Goal: Task Accomplishment & Management: Complete application form

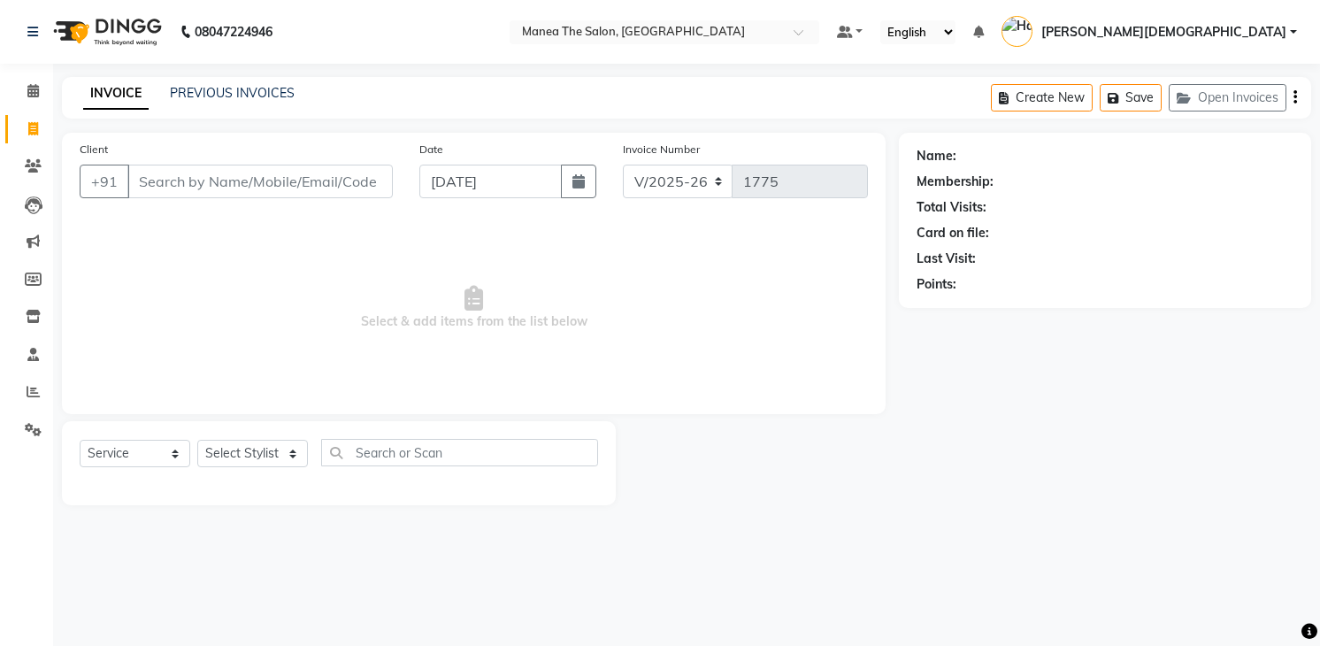
select select "5481"
select select "service"
click at [18, 93] on span at bounding box center [33, 91] width 31 height 20
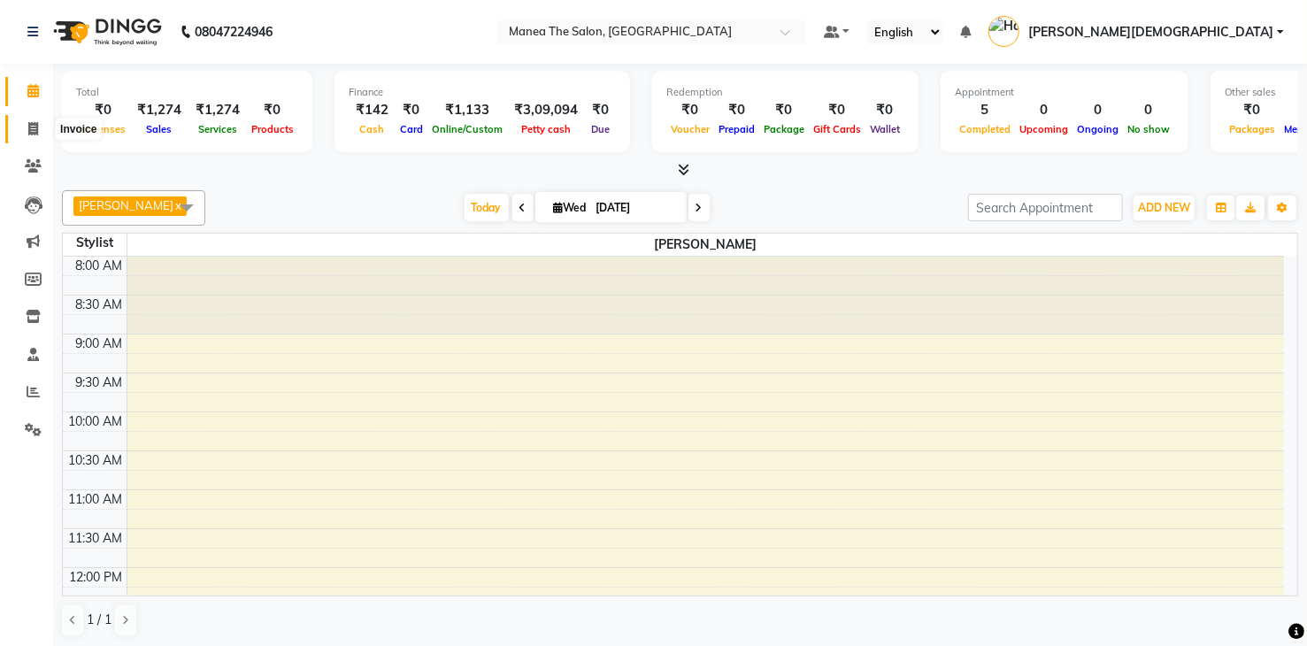
click at [30, 128] on icon at bounding box center [33, 128] width 10 height 13
select select "service"
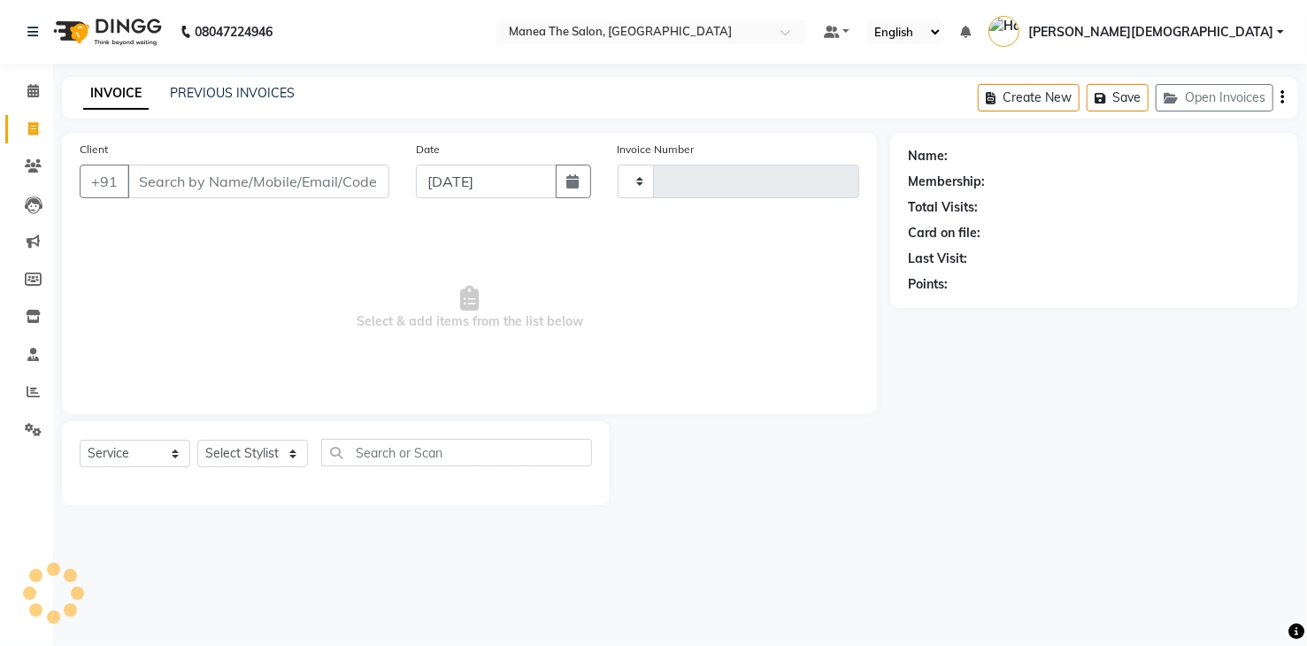
type input "1775"
select select "5481"
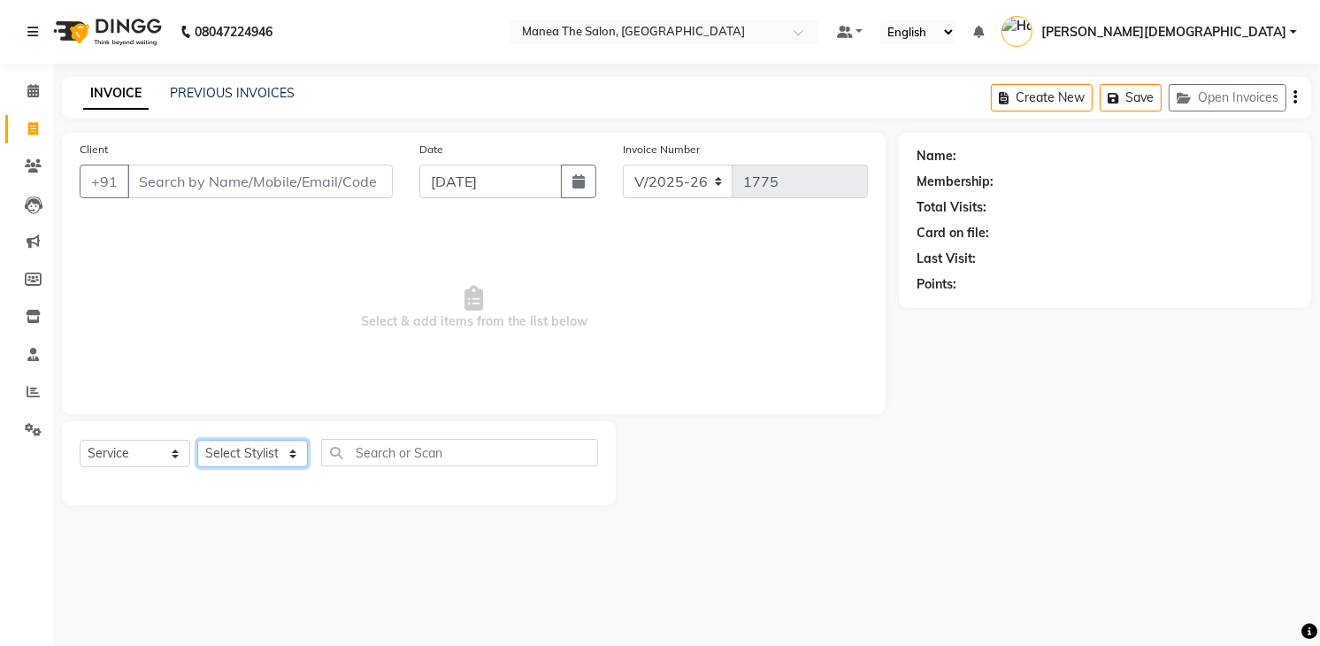
click at [220, 443] on select "Select Stylist [PERSON_NAME] Renuka [PERSON_NAME] [PERSON_NAME] [PERSON_NAME]" at bounding box center [252, 453] width 111 height 27
select select "77921"
click at [197, 440] on select "Select Stylist [PERSON_NAME] Renuka [PERSON_NAME] [PERSON_NAME] [PERSON_NAME]" at bounding box center [252, 453] width 111 height 27
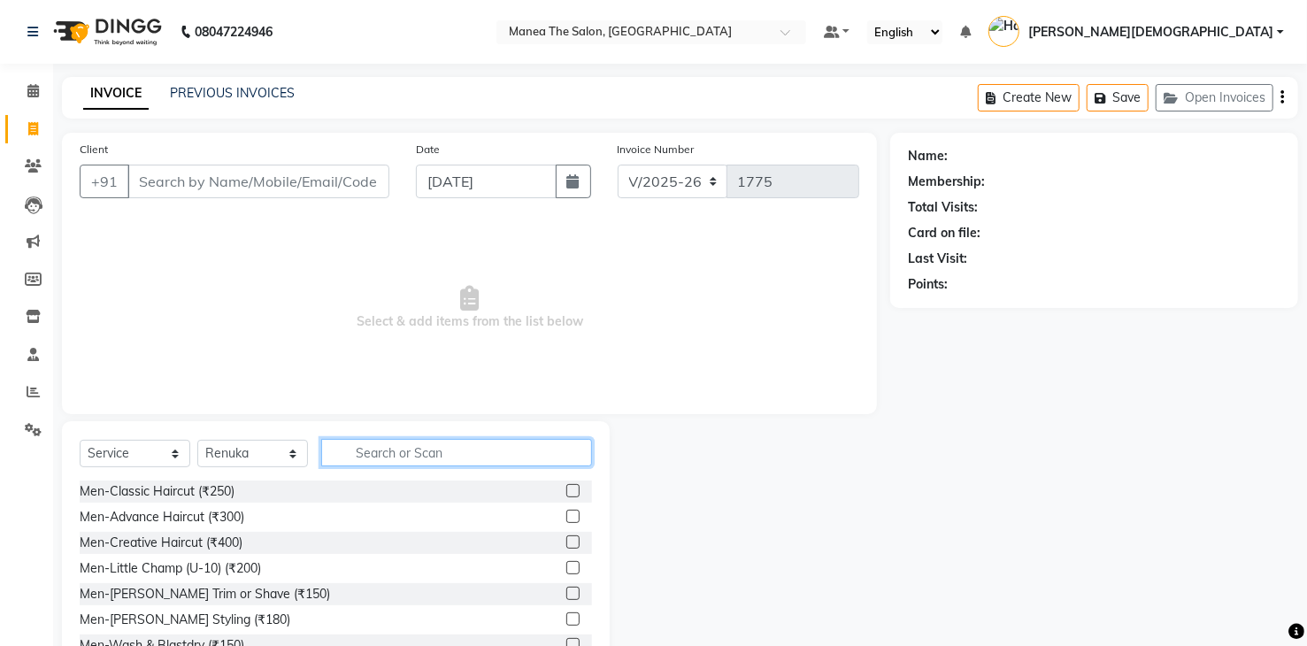
click at [334, 442] on input "text" at bounding box center [456, 452] width 271 height 27
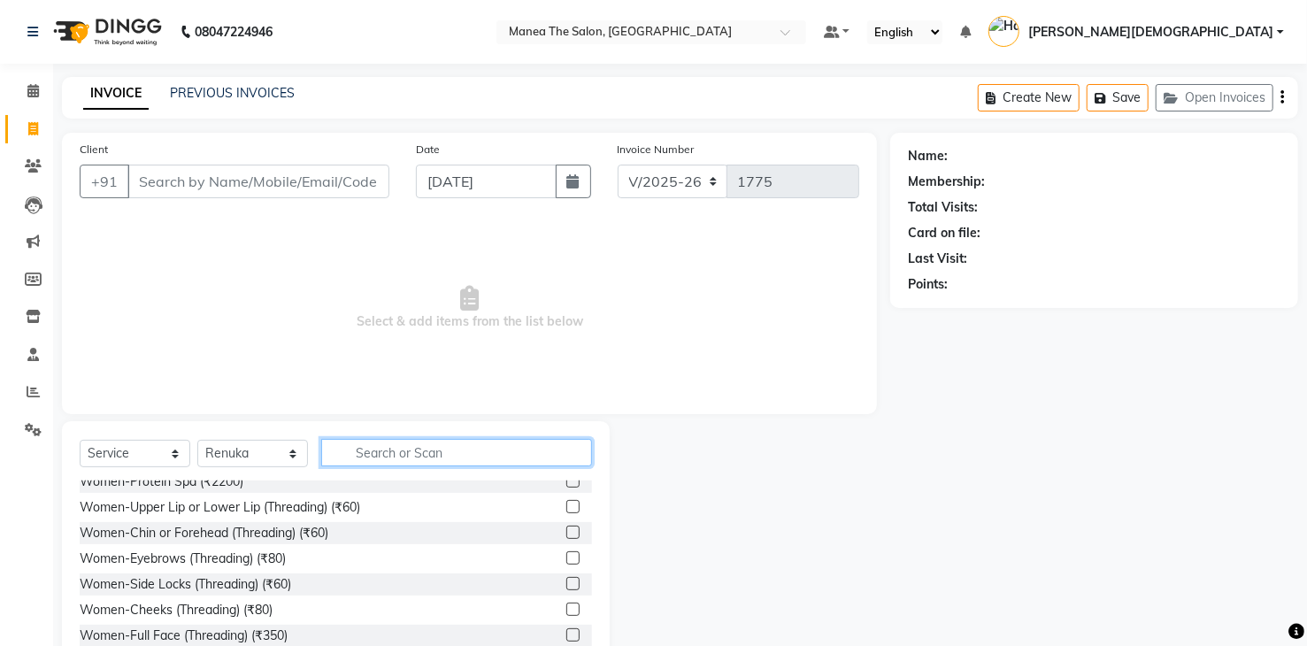
scroll to position [2478, 0]
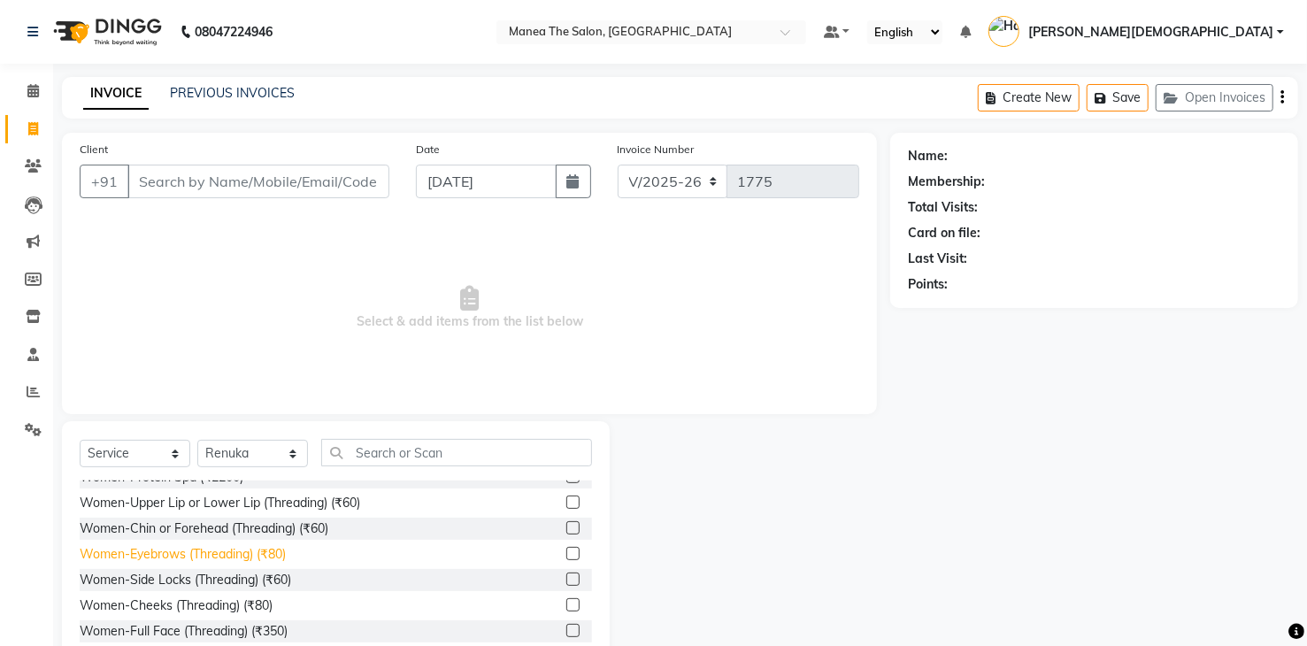
click at [265, 547] on div "Women-Eyebrows (Threading) (₹80)" at bounding box center [183, 554] width 206 height 19
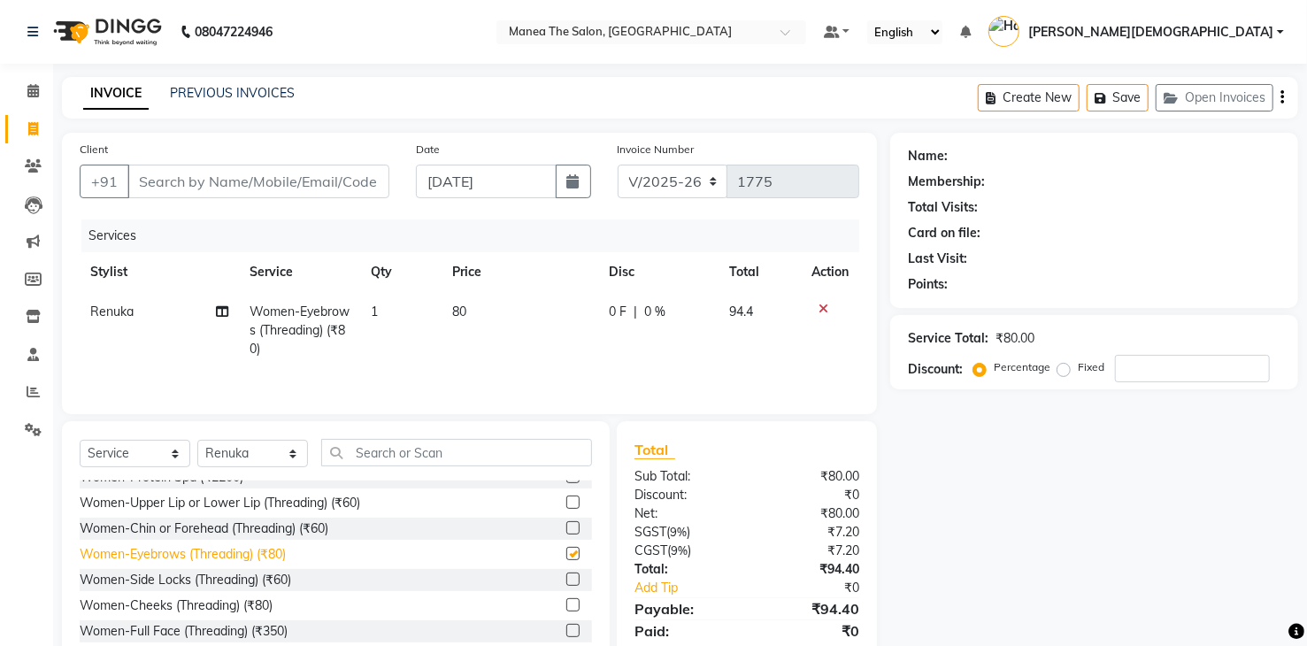
checkbox input "false"
click at [365, 182] on input "Client" at bounding box center [258, 182] width 262 height 34
click at [1159, 362] on input "number" at bounding box center [1192, 368] width 155 height 27
click at [1185, 376] on input "number" at bounding box center [1192, 368] width 155 height 27
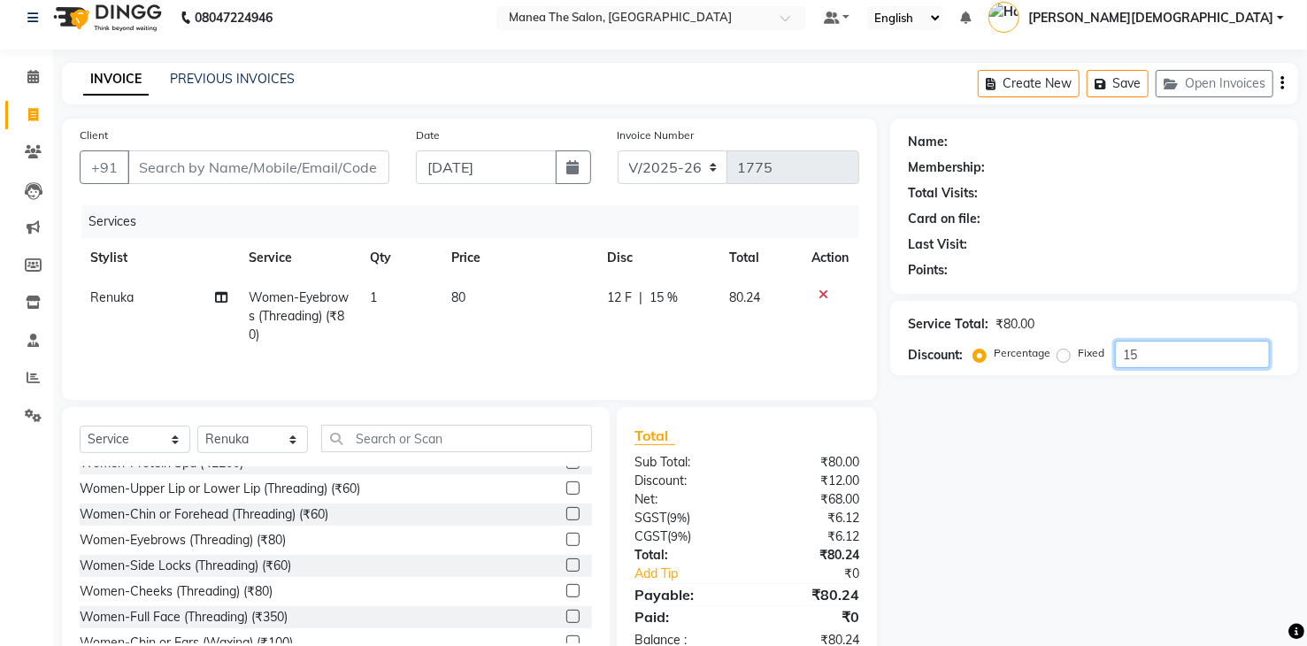
scroll to position [0, 0]
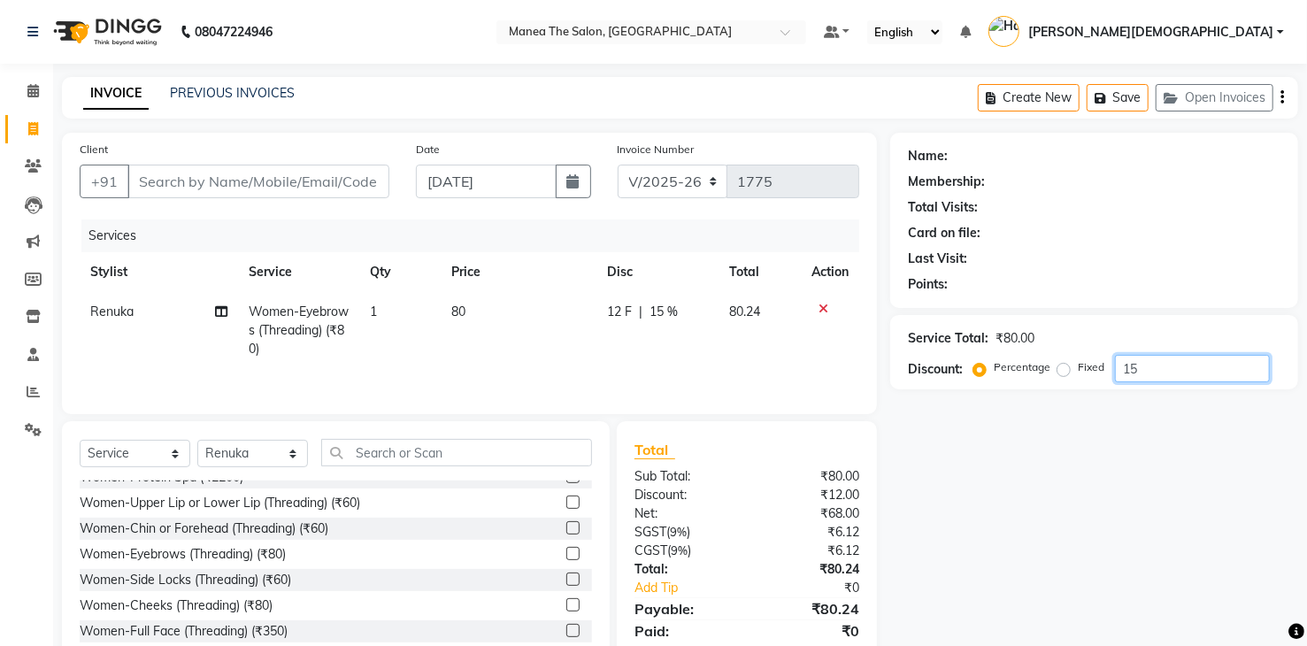
type input "15"
click at [461, 317] on span "80" at bounding box center [458, 311] width 14 height 16
select select "77921"
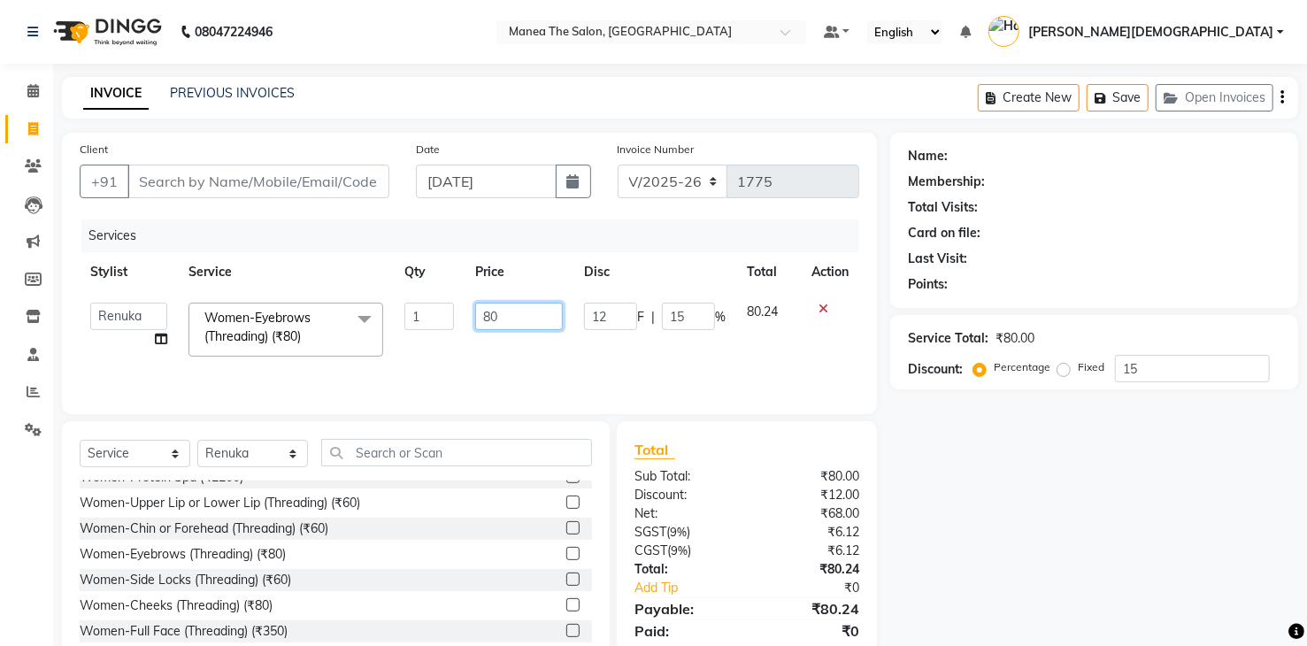
click at [508, 316] on input "80" at bounding box center [519, 316] width 88 height 27
type input "8"
type input "60"
click at [1085, 448] on div "Name: Membership: Total Visits: Card on file: Last Visit: Points: Service Total…" at bounding box center [1100, 407] width 421 height 549
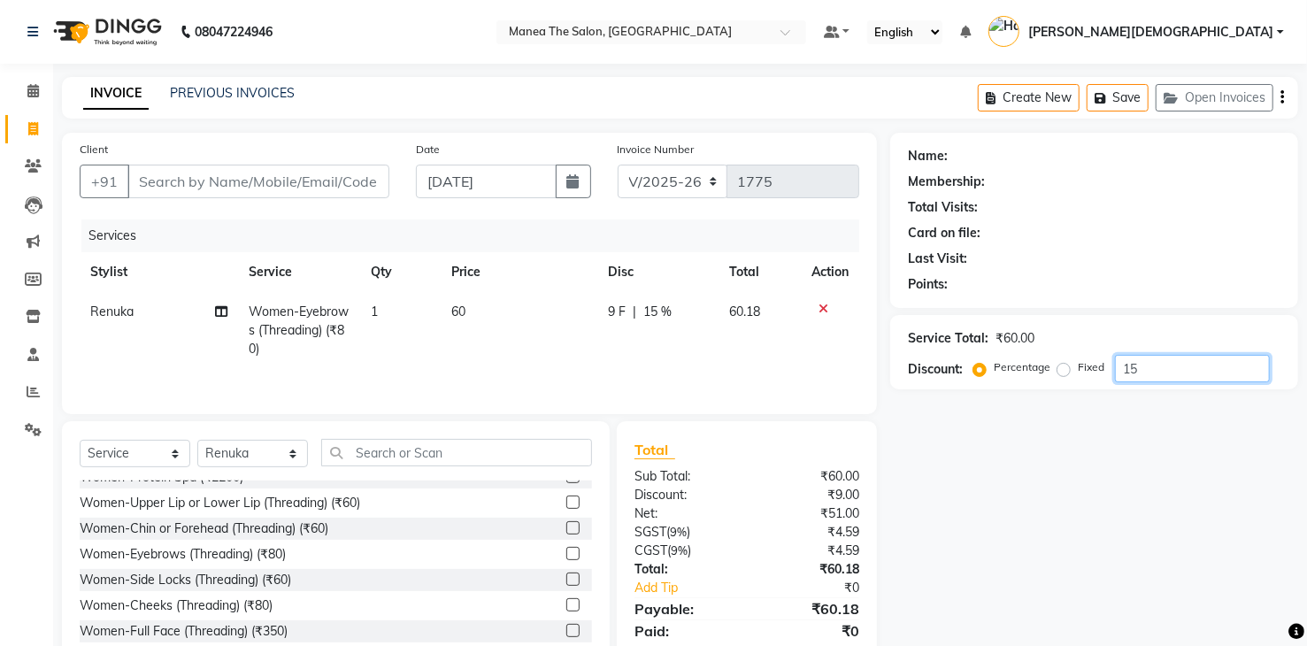
click at [1208, 364] on input "15" at bounding box center [1192, 368] width 155 height 27
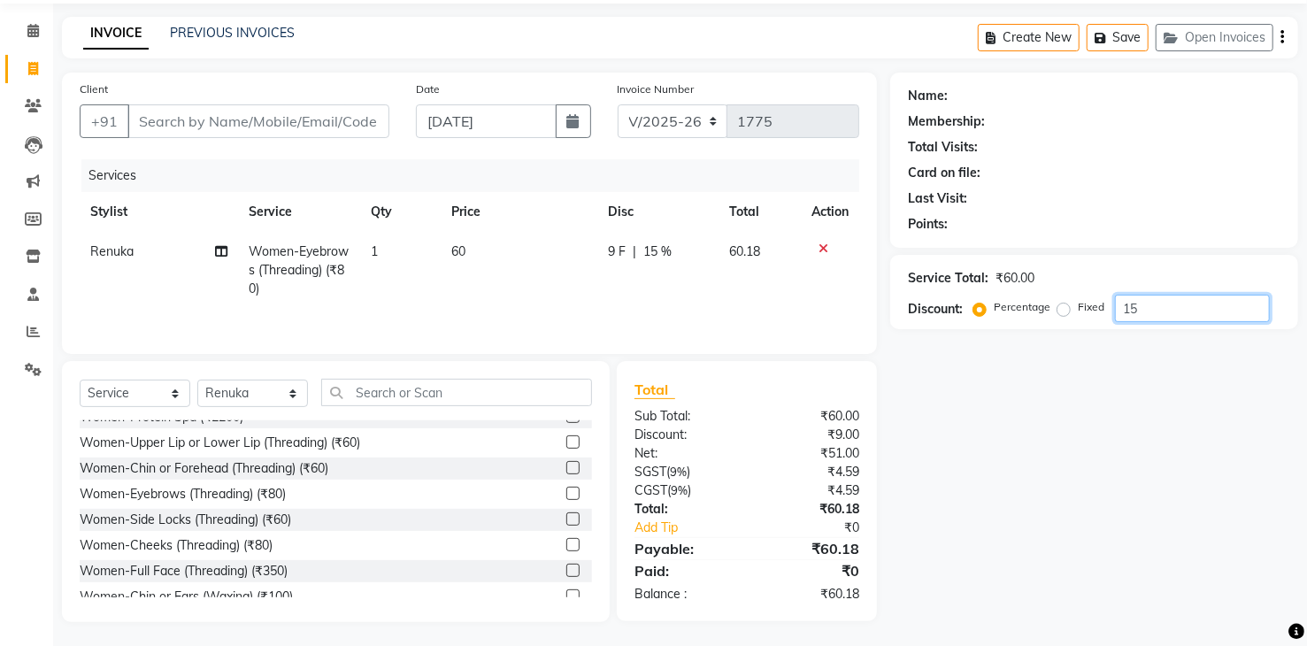
scroll to position [63, 0]
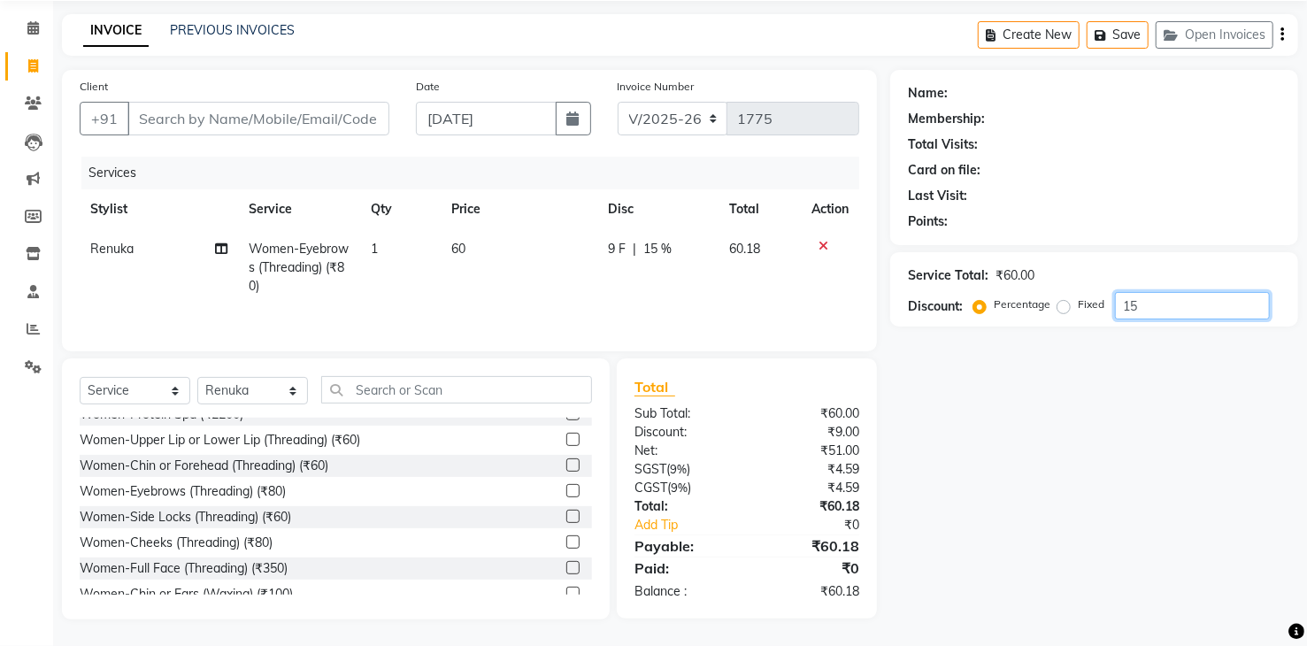
click at [1164, 310] on input "15" at bounding box center [1192, 305] width 155 height 27
type input "1"
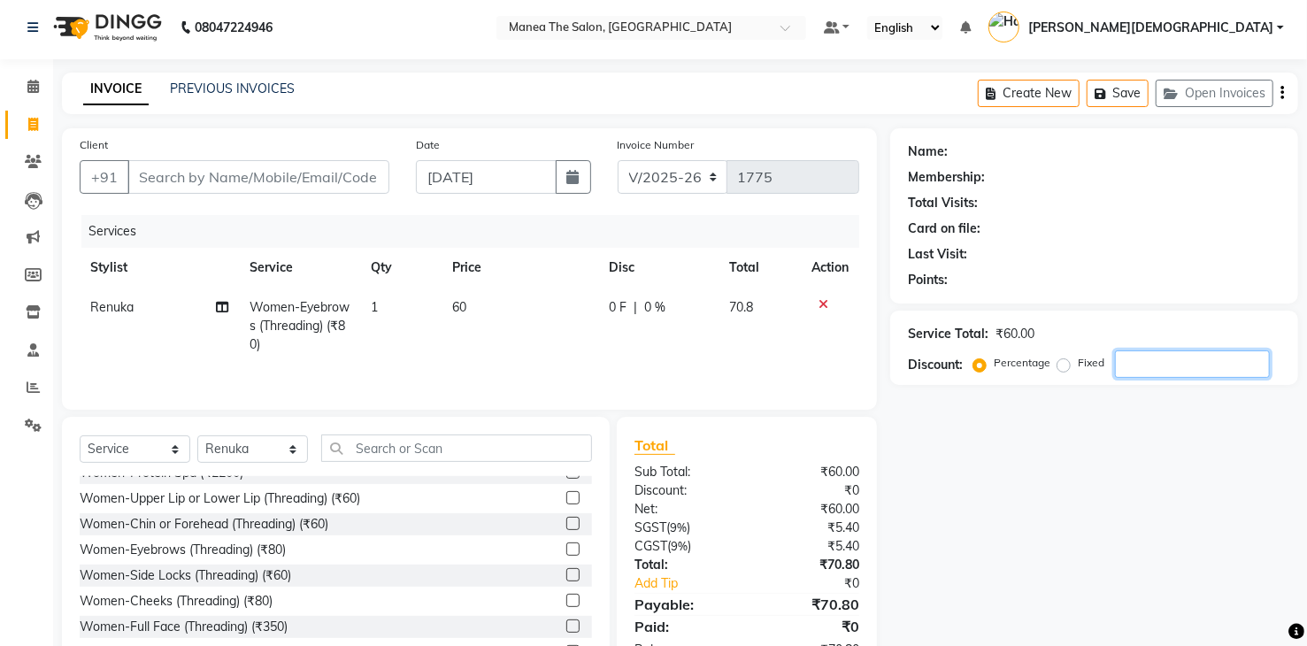
scroll to position [0, 0]
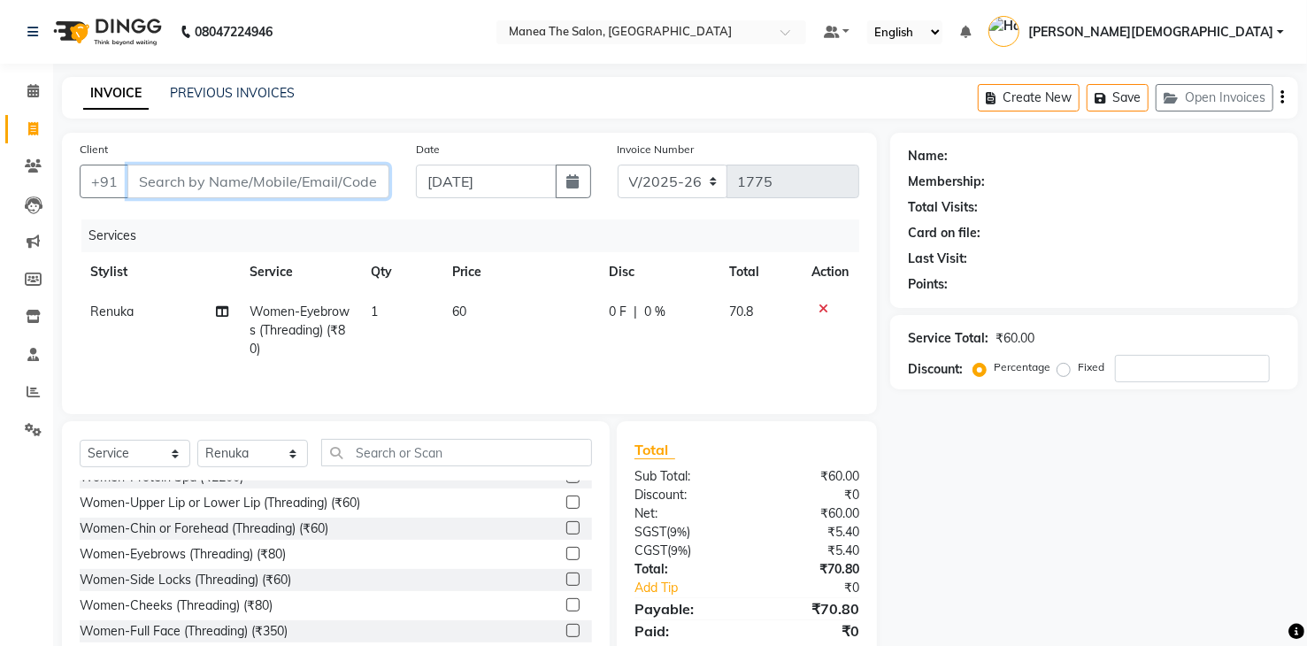
click at [257, 177] on input "Client" at bounding box center [258, 182] width 262 height 34
click at [252, 524] on div "Women-Chin or Forehead (Threading) (₹60)" at bounding box center [204, 528] width 249 height 19
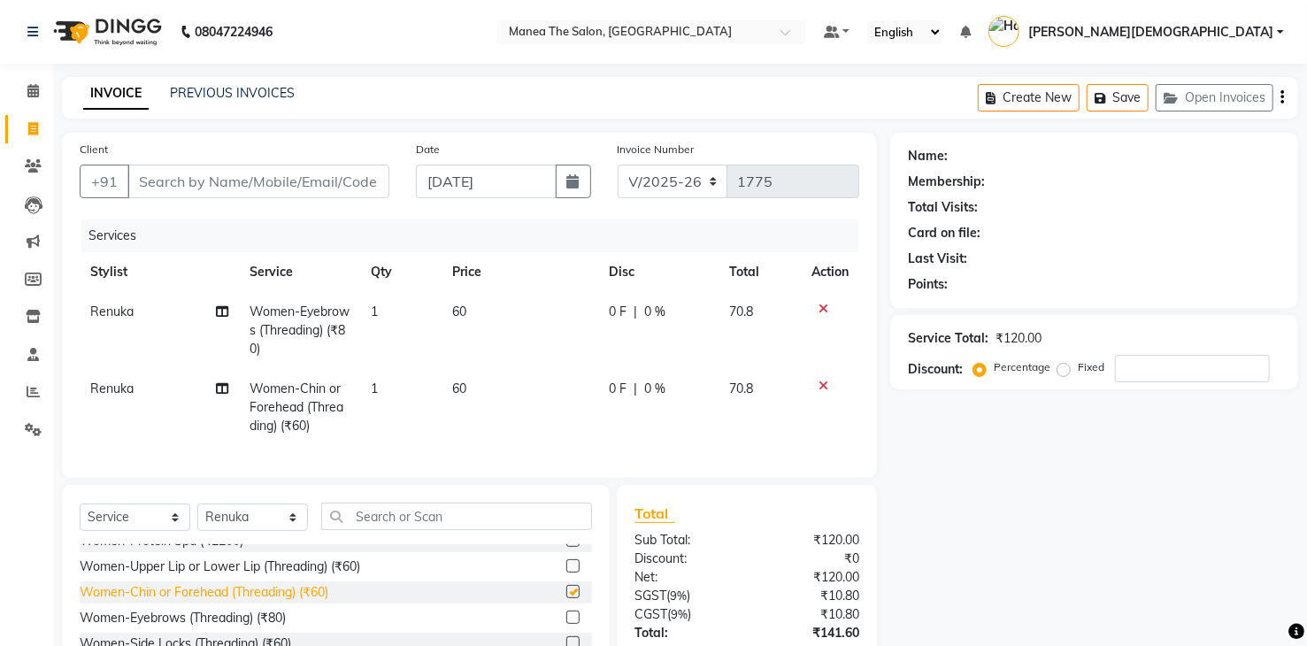
checkbox input "false"
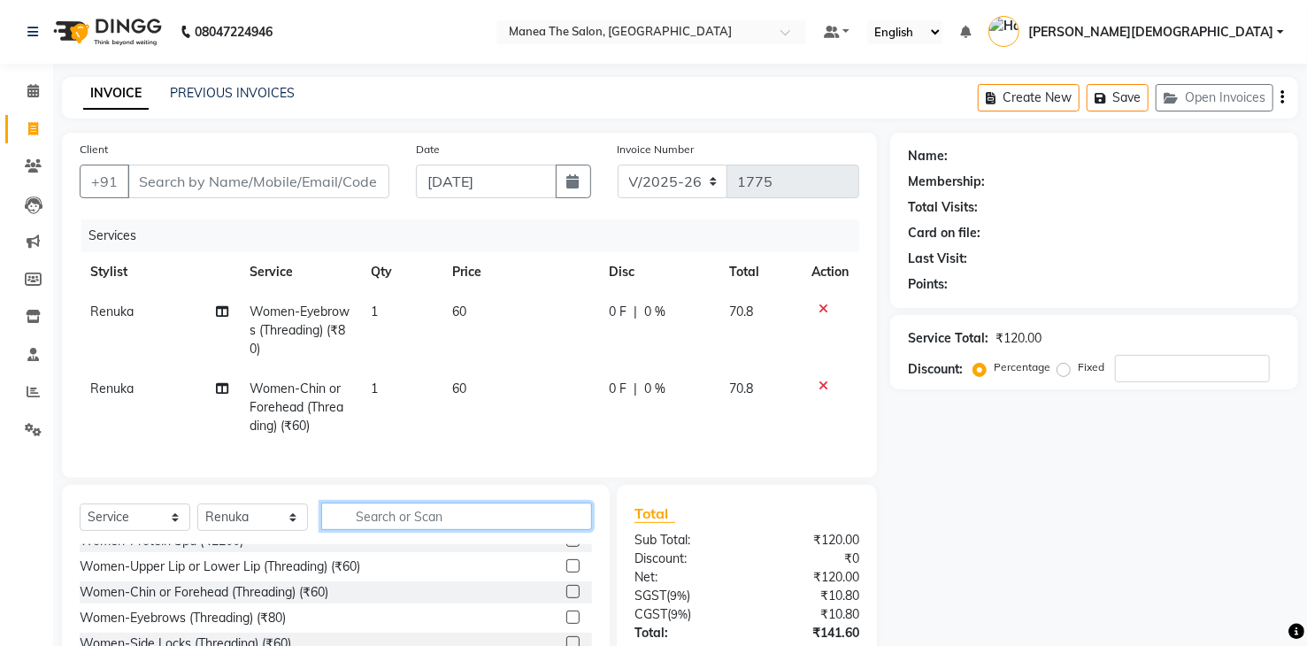
click at [395, 530] on input "text" at bounding box center [456, 516] width 271 height 27
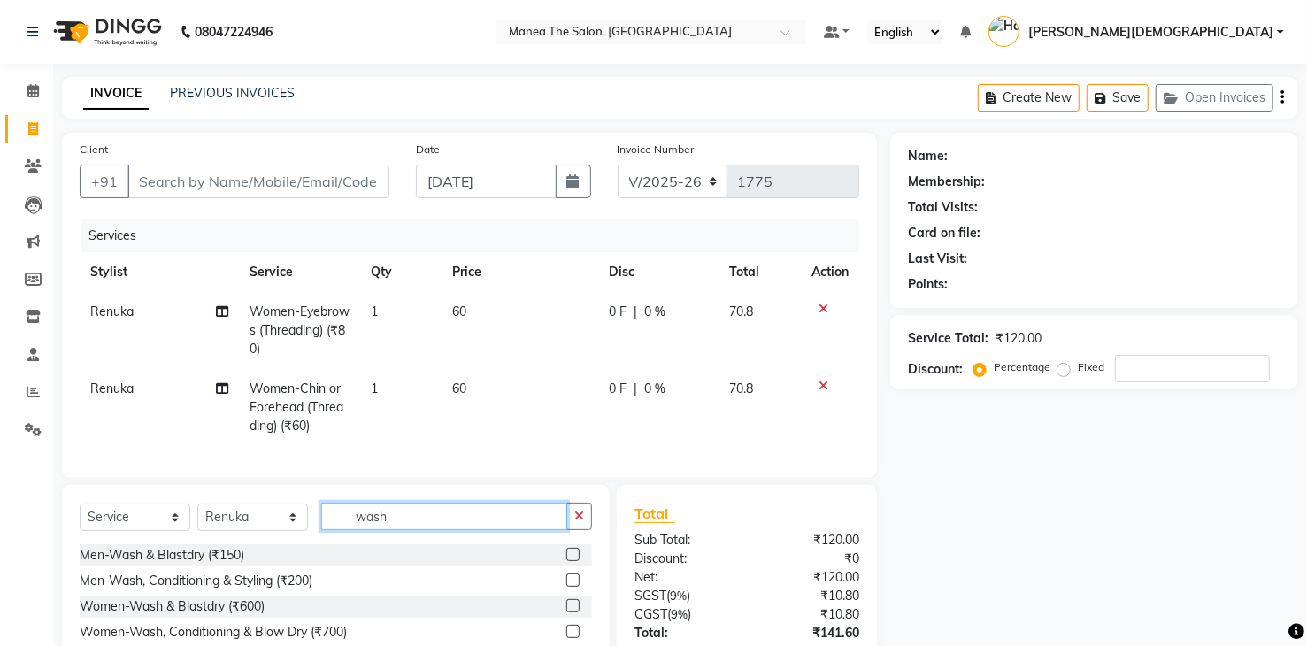
scroll to position [88, 0]
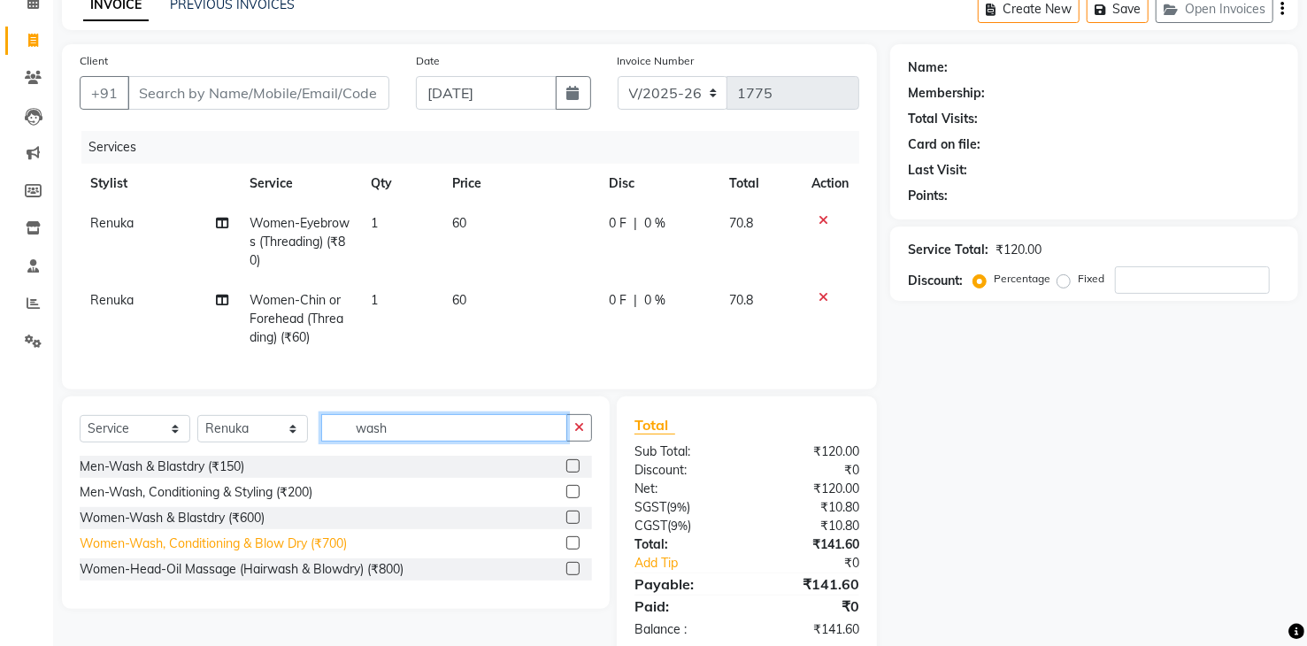
type input "wash"
click at [285, 552] on div "Women-Wash, Conditioning & Blow Dry (₹700)" at bounding box center [213, 543] width 267 height 19
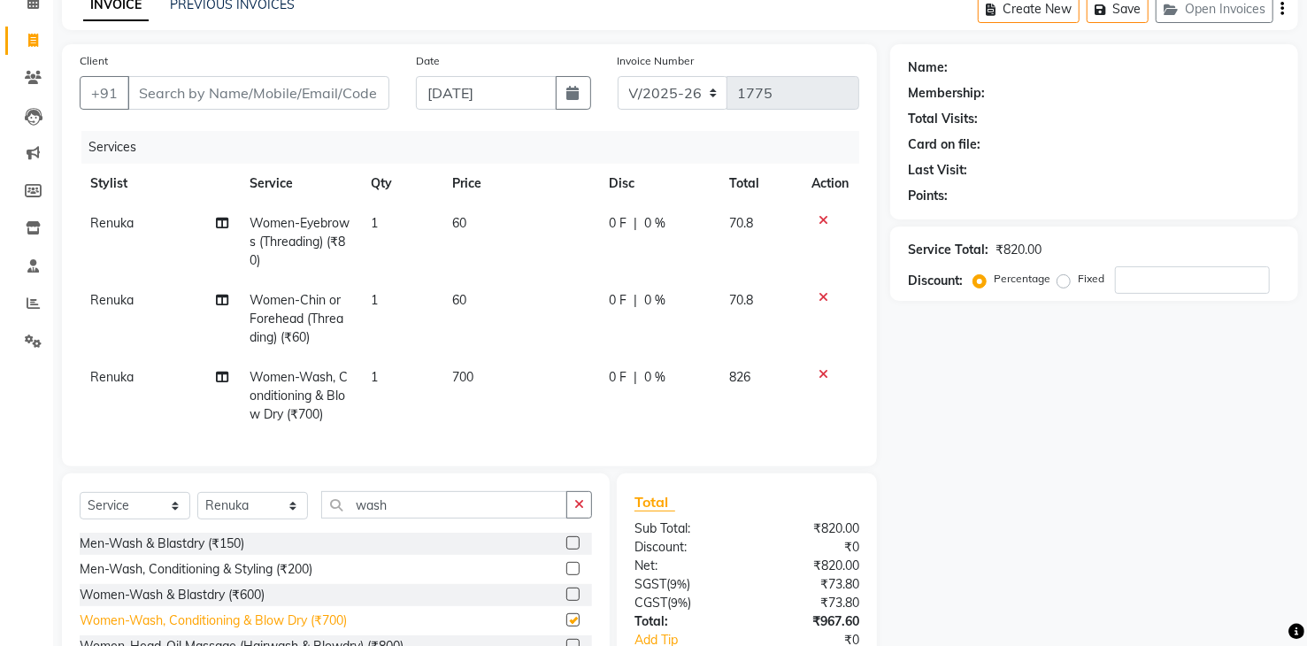
checkbox input "false"
click at [473, 370] on span "700" at bounding box center [462, 377] width 21 height 16
select select "77921"
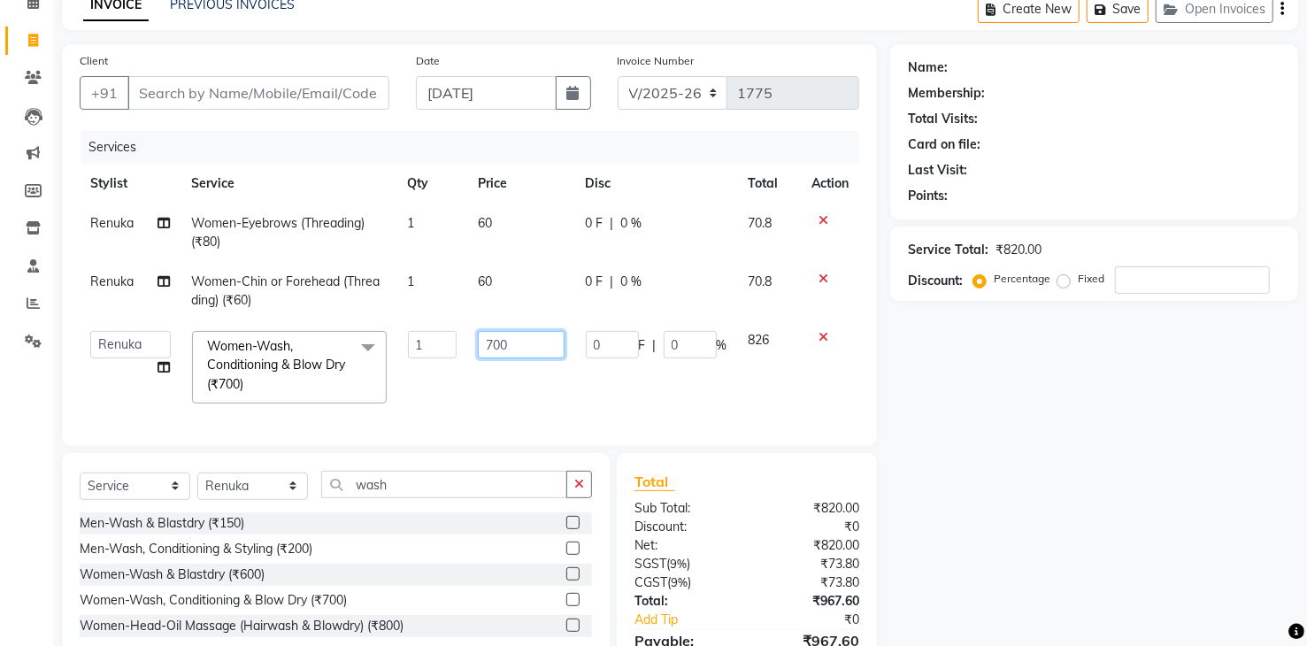
click at [535, 344] on input "700" at bounding box center [521, 344] width 87 height 27
type input "7"
type input "800"
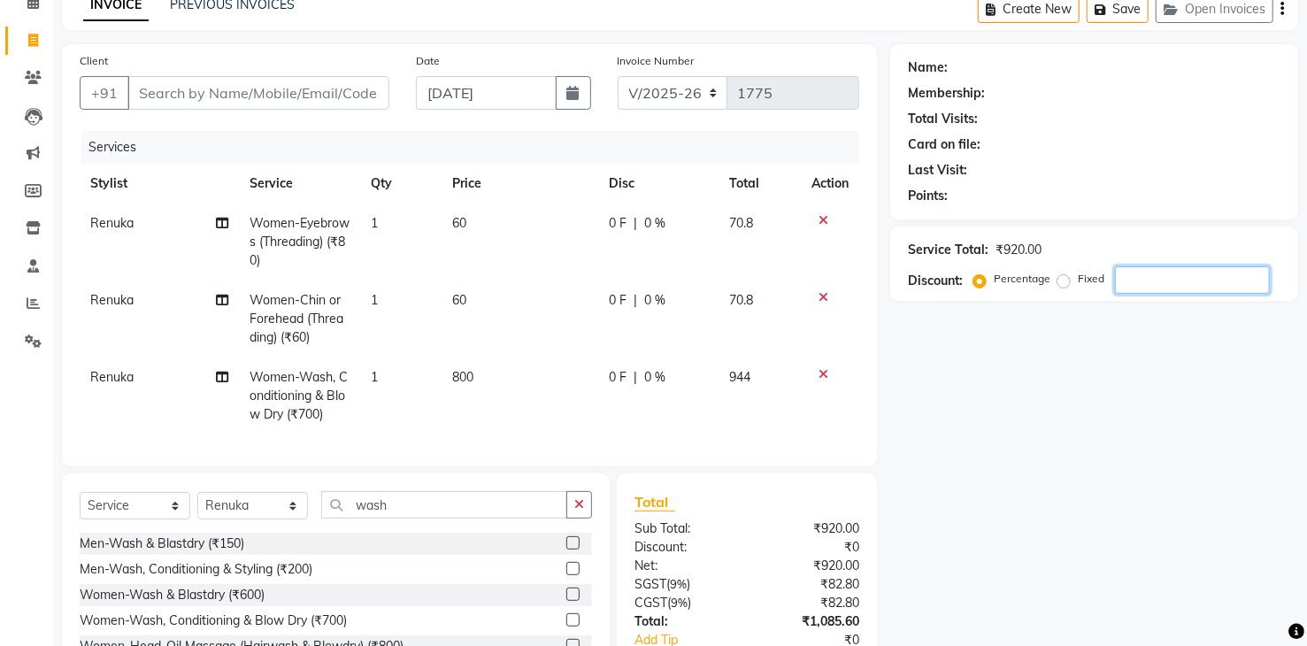
click at [1157, 278] on input "number" at bounding box center [1192, 279] width 155 height 27
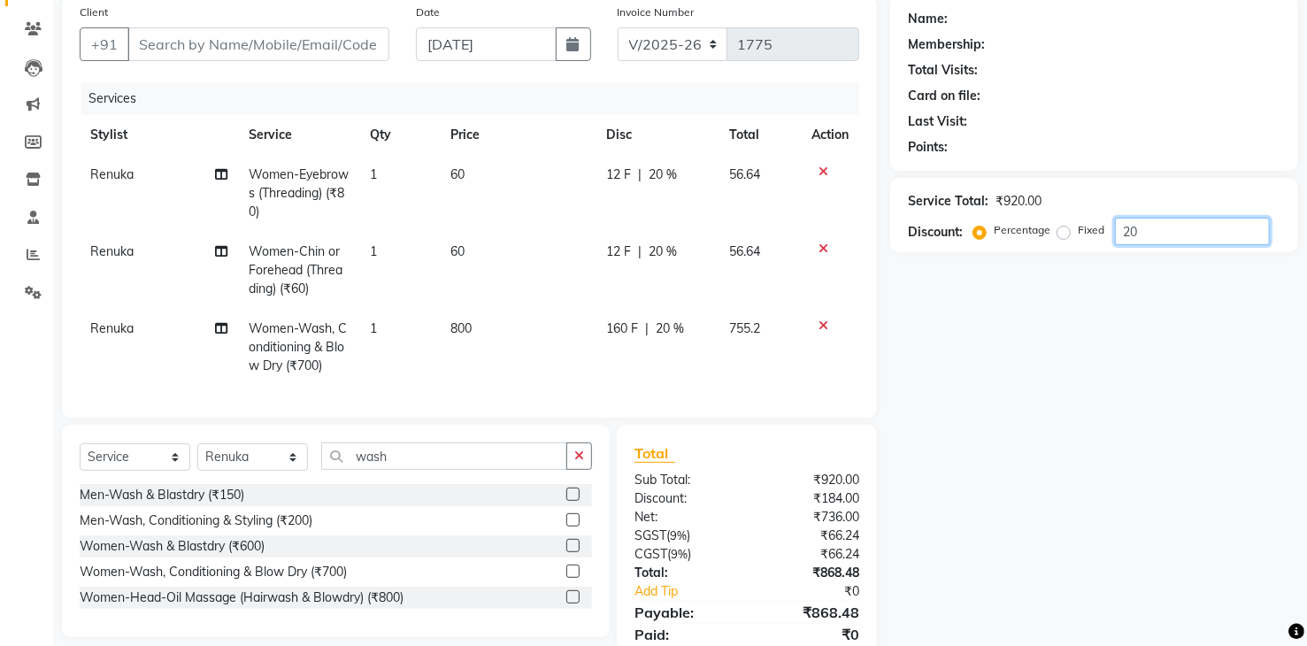
scroll to position [177, 0]
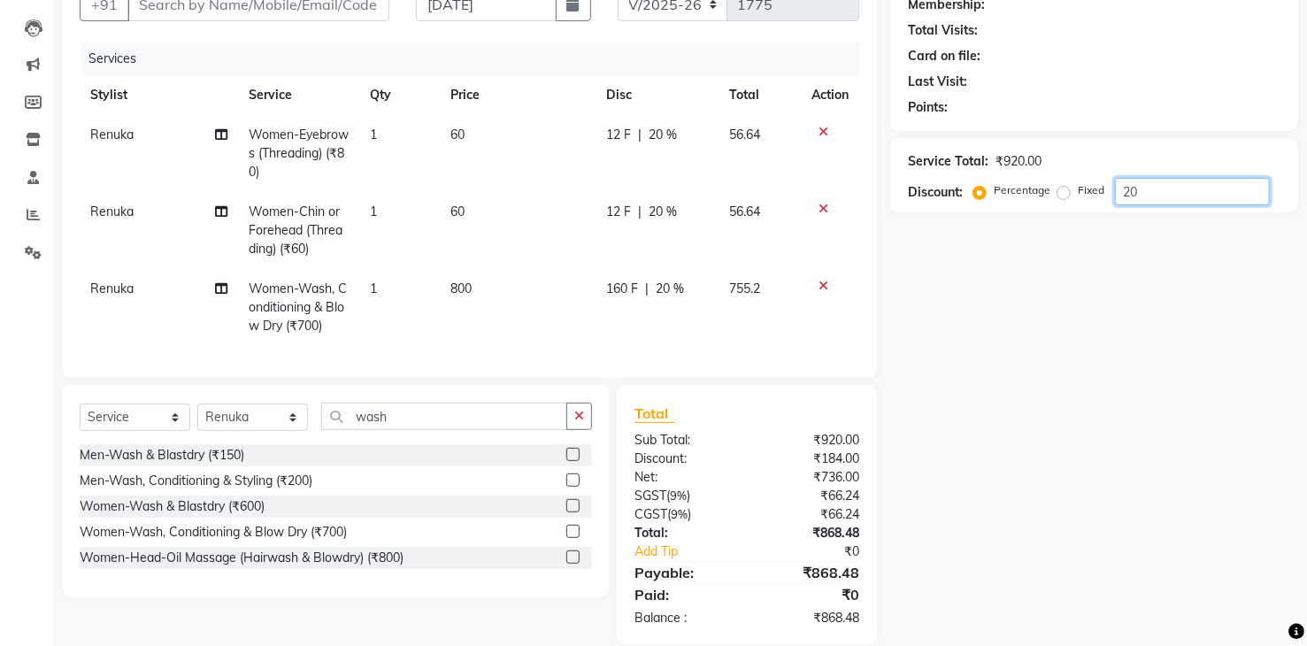
type input "20"
click at [133, 288] on span "Renuka" at bounding box center [111, 288] width 43 height 16
select select "77921"
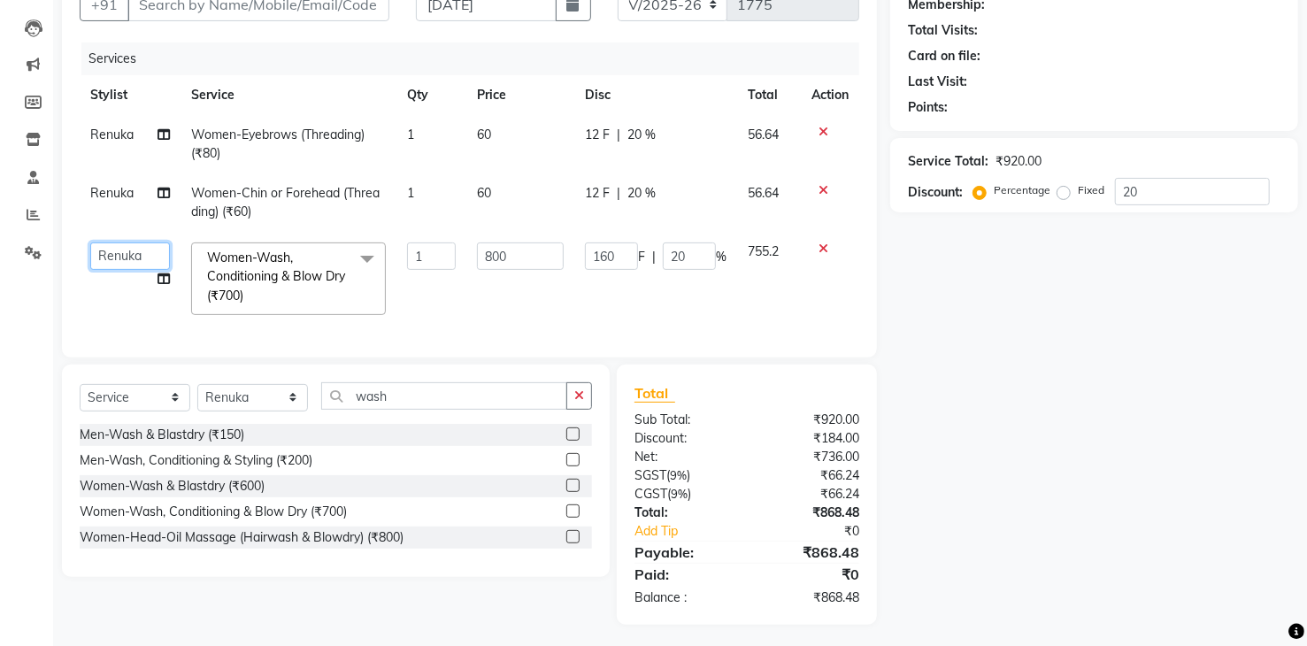
click at [144, 252] on select "[PERSON_NAME] Renuka [PERSON_NAME] [PERSON_NAME] [PERSON_NAME]" at bounding box center [130, 255] width 80 height 27
select select "81467"
click at [1184, 193] on input "20" at bounding box center [1192, 191] width 155 height 27
type input "2"
type input "16"
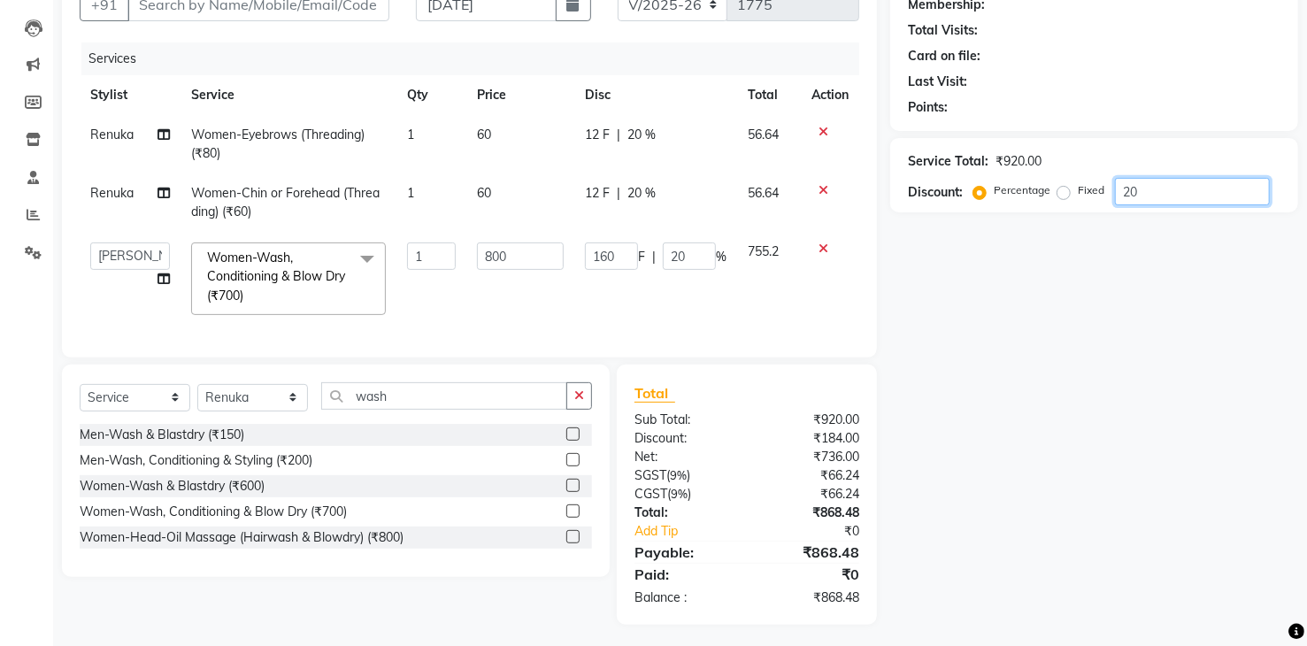
type input "2"
type input "0"
click at [1115, 253] on div "Name: Membership: Total Visits: Card on file: Last Visit: Points: Service Total…" at bounding box center [1100, 290] width 421 height 669
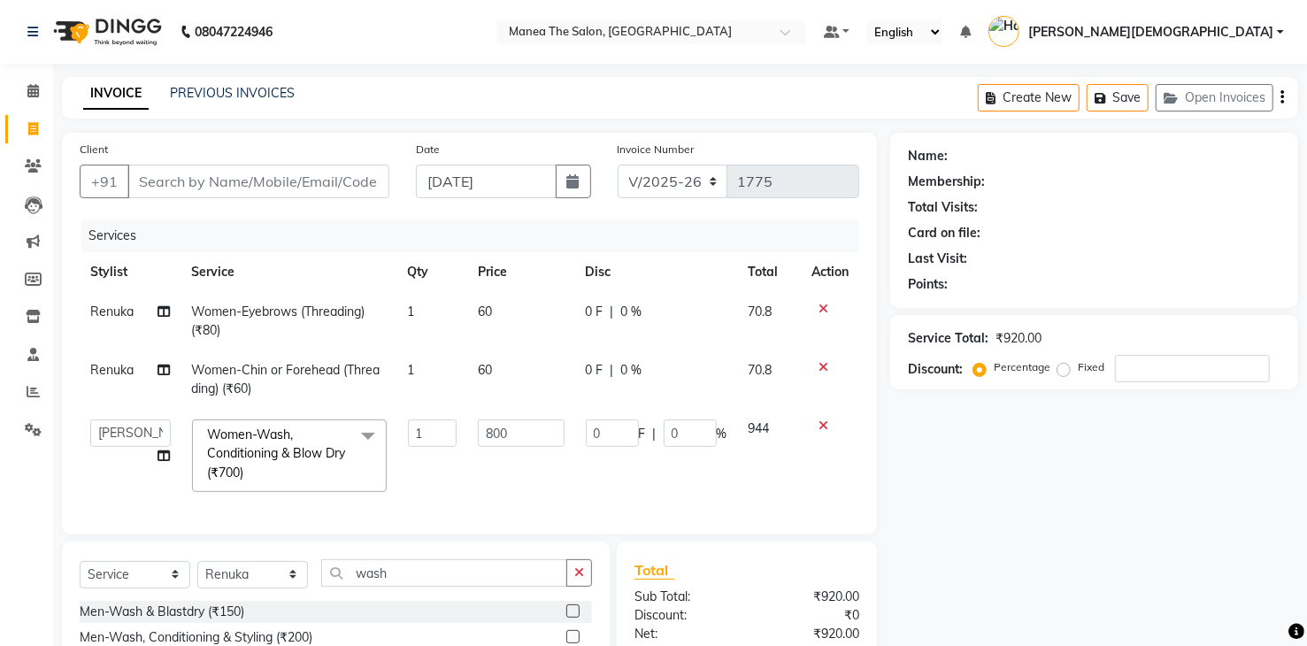
scroll to position [0, 0]
click at [268, 190] on input "Client" at bounding box center [258, 182] width 262 height 34
type input "8"
type input "0"
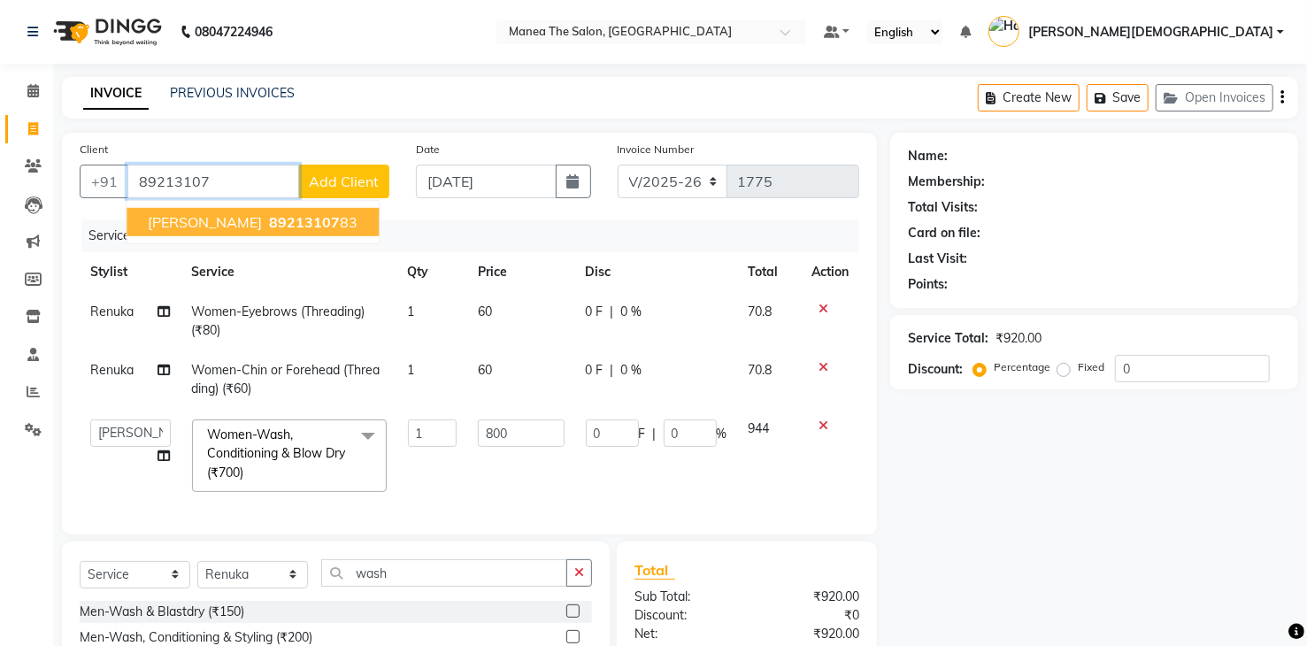
click at [206, 211] on button "[PERSON_NAME] 89213107 83" at bounding box center [253, 222] width 252 height 28
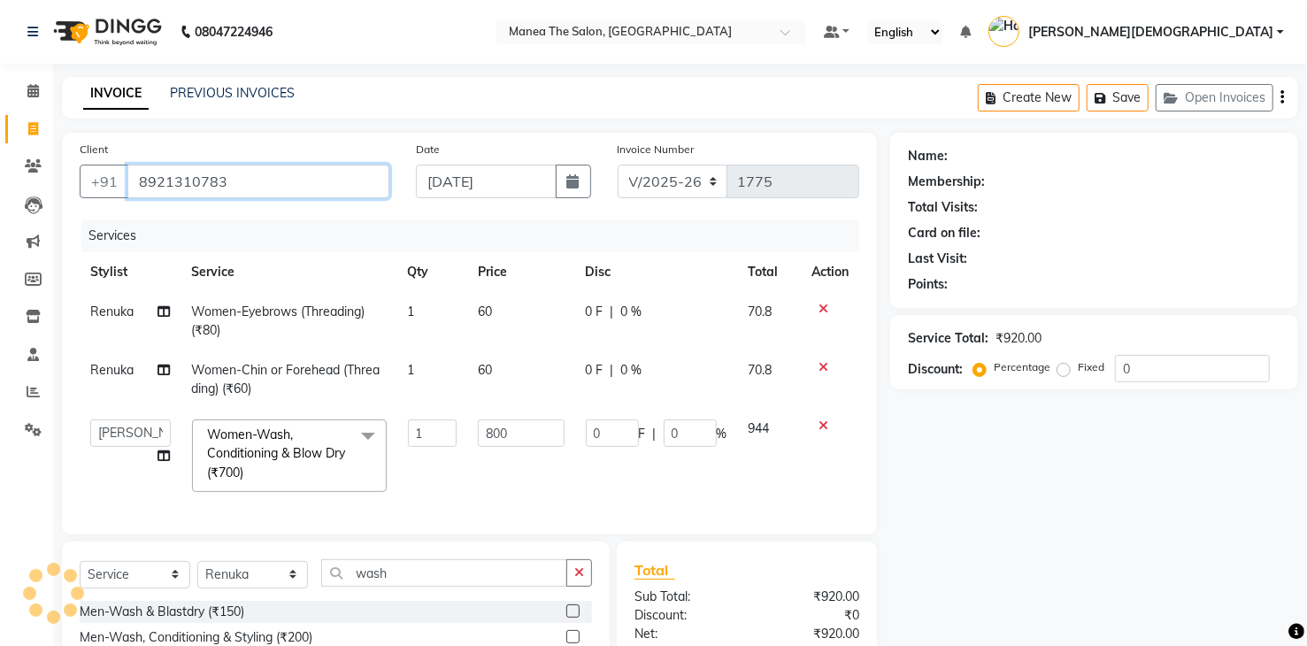
type input "8921310783"
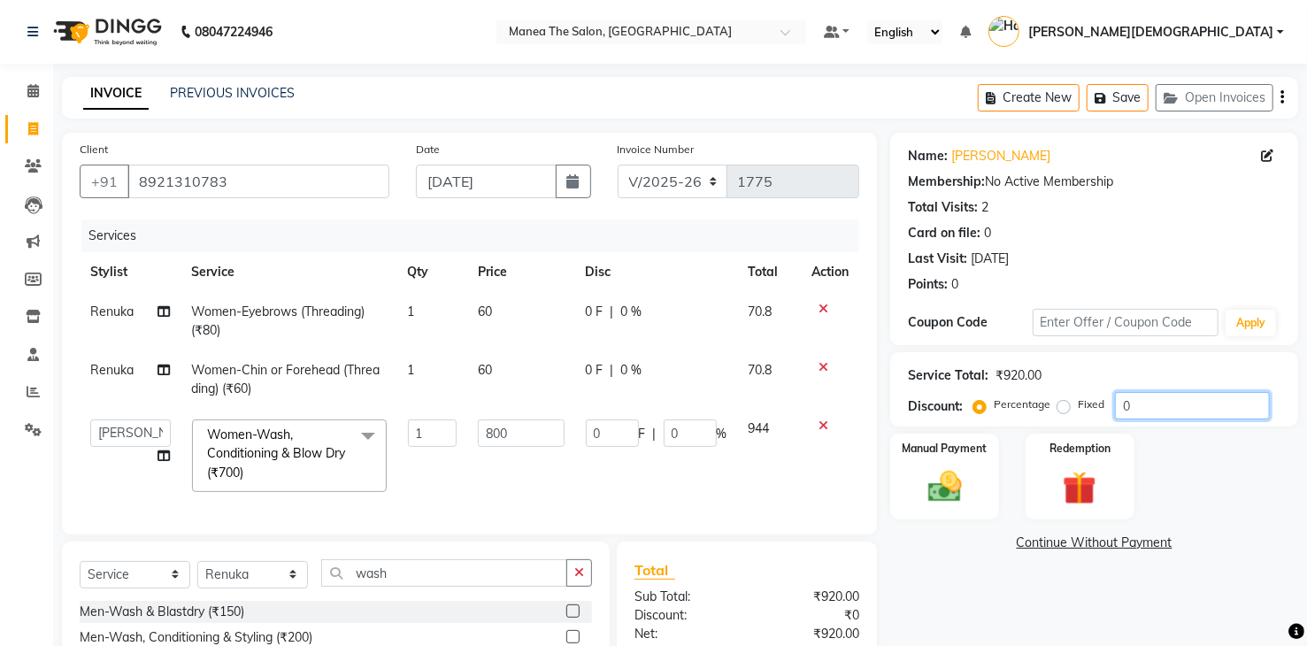
click at [1164, 408] on input "0" at bounding box center [1192, 405] width 155 height 27
type input "2"
type input "16"
type input "2"
type input "20"
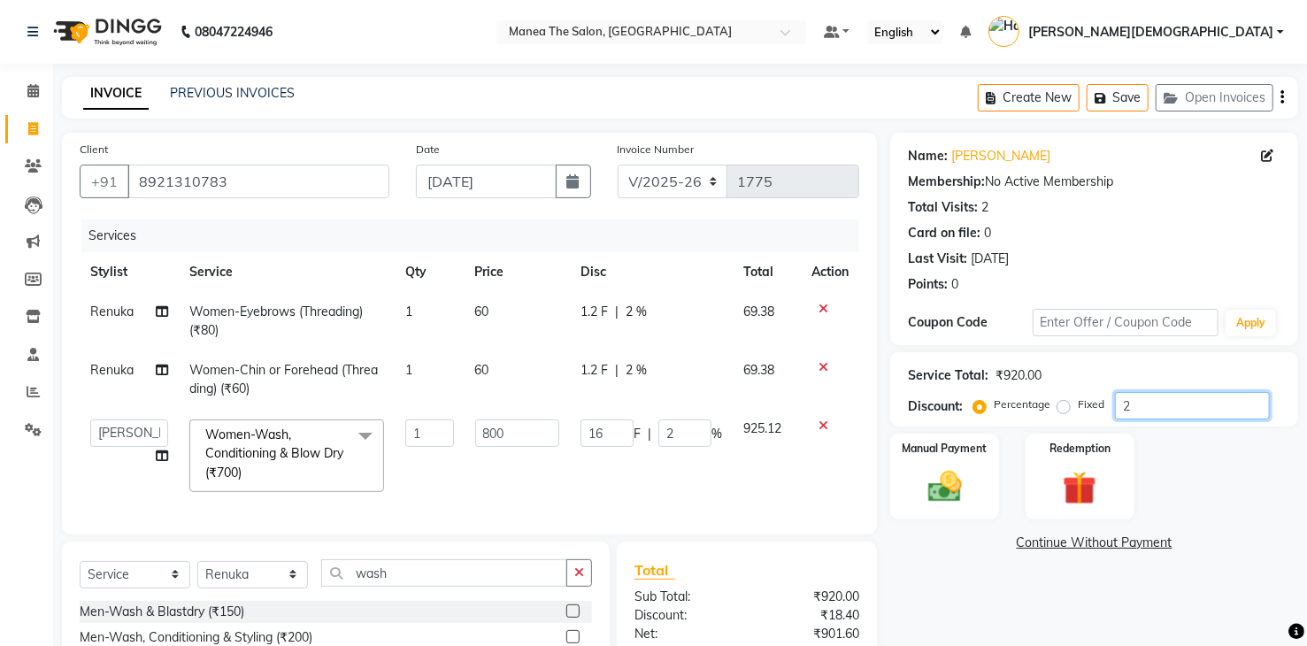
type input "160"
type input "20"
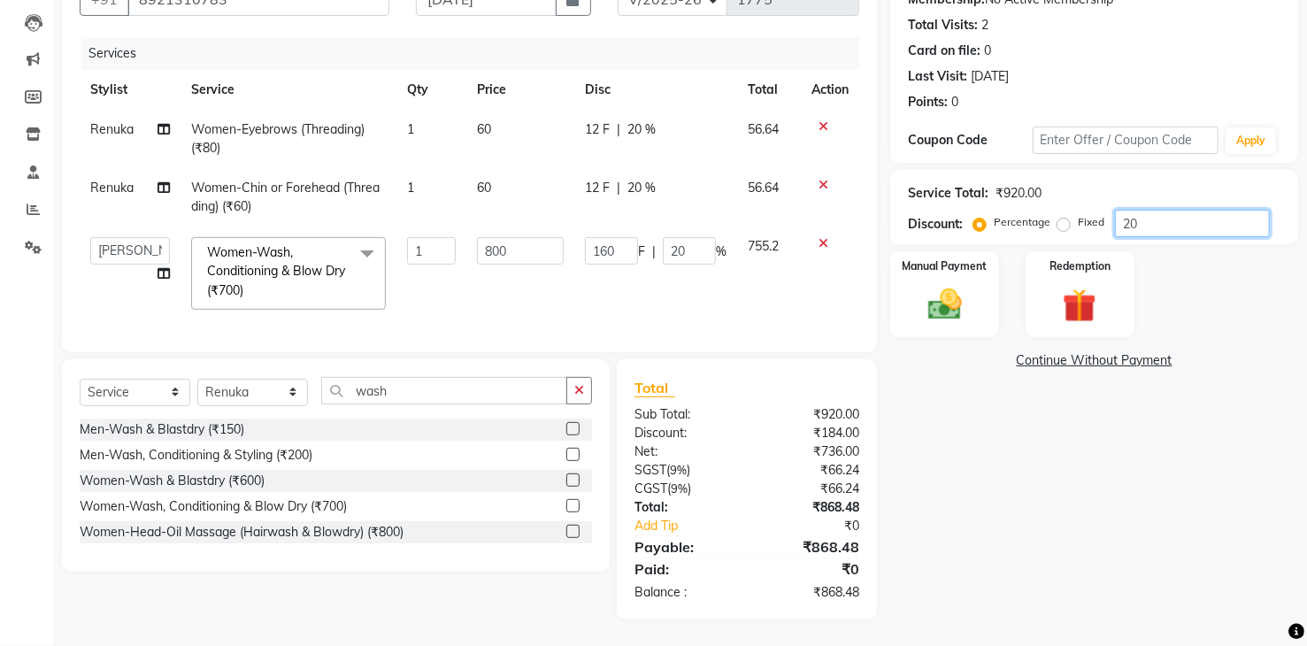
scroll to position [195, 0]
type input "20"
click at [943, 303] on img at bounding box center [944, 305] width 57 height 41
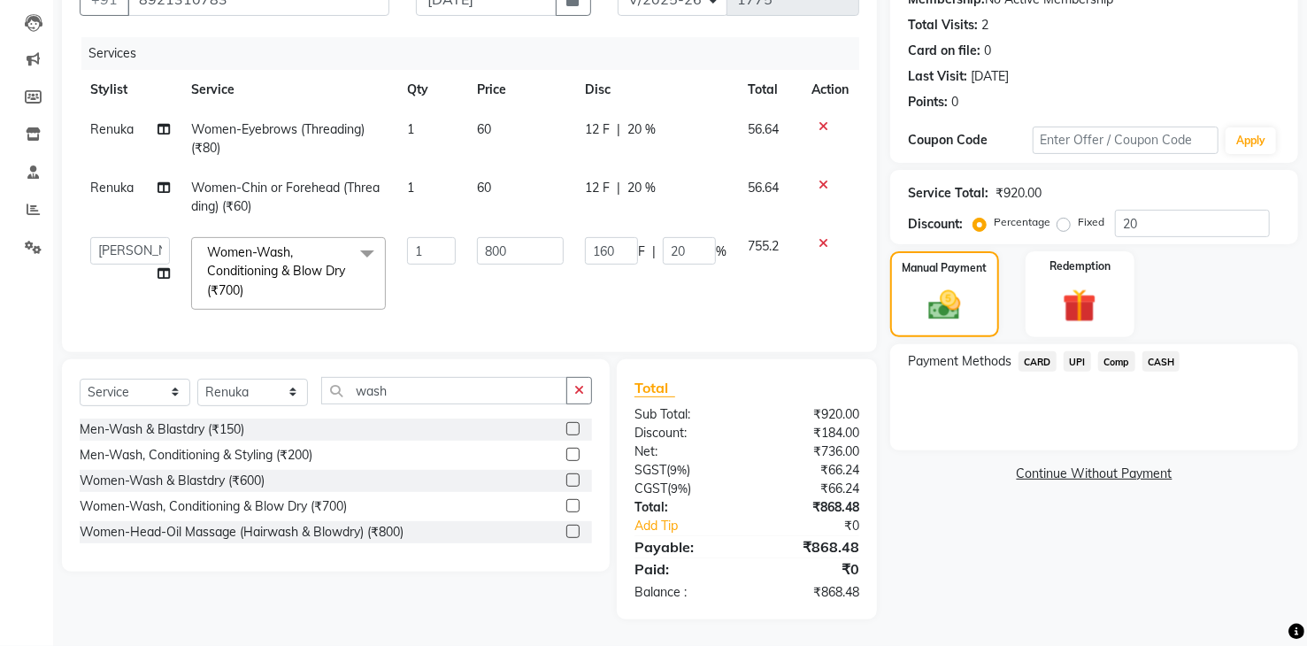
click at [1079, 351] on span "UPI" at bounding box center [1077, 361] width 27 height 20
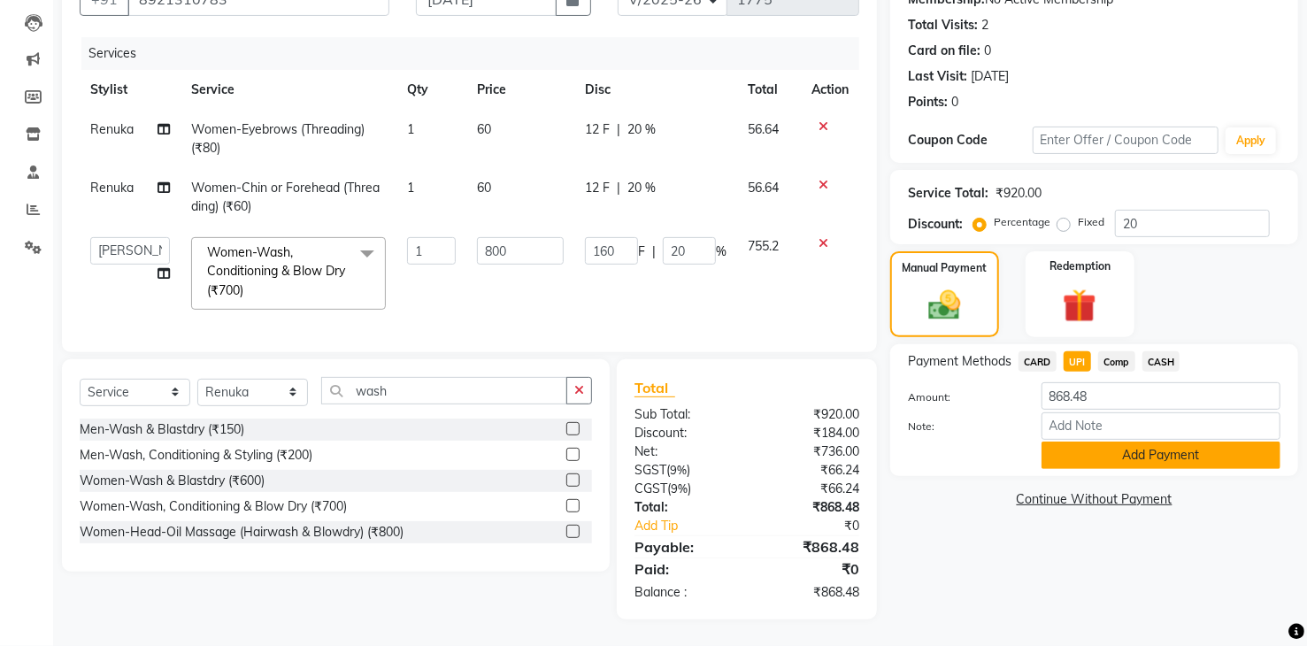
click at [1105, 442] on button "Add Payment" at bounding box center [1160, 455] width 239 height 27
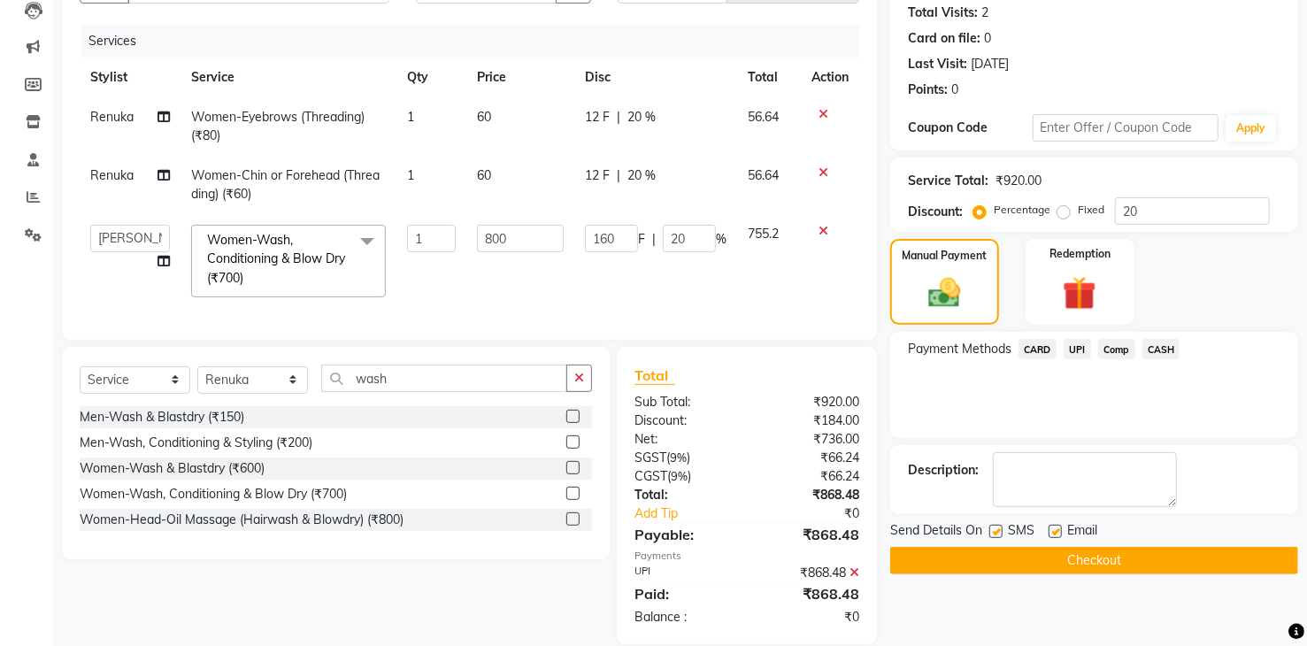
click at [1071, 563] on button "Checkout" at bounding box center [1094, 560] width 408 height 27
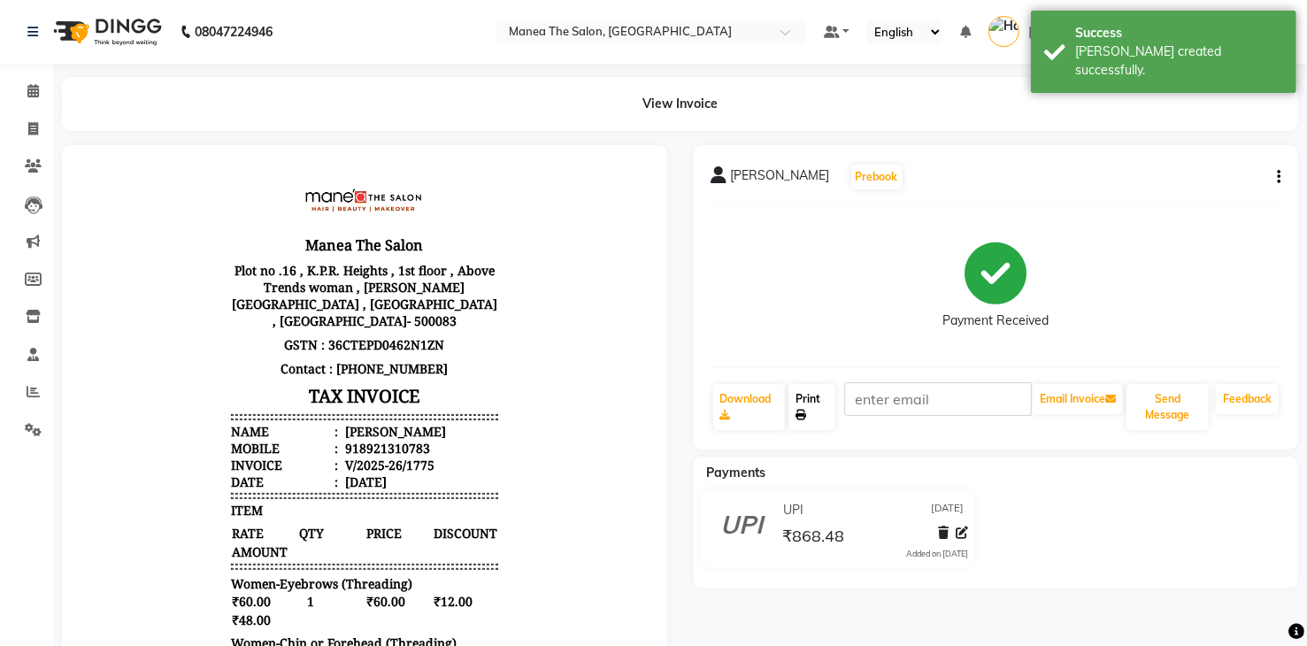
click at [811, 408] on link "Print" at bounding box center [811, 407] width 47 height 46
